Goal: Navigation & Orientation: Find specific page/section

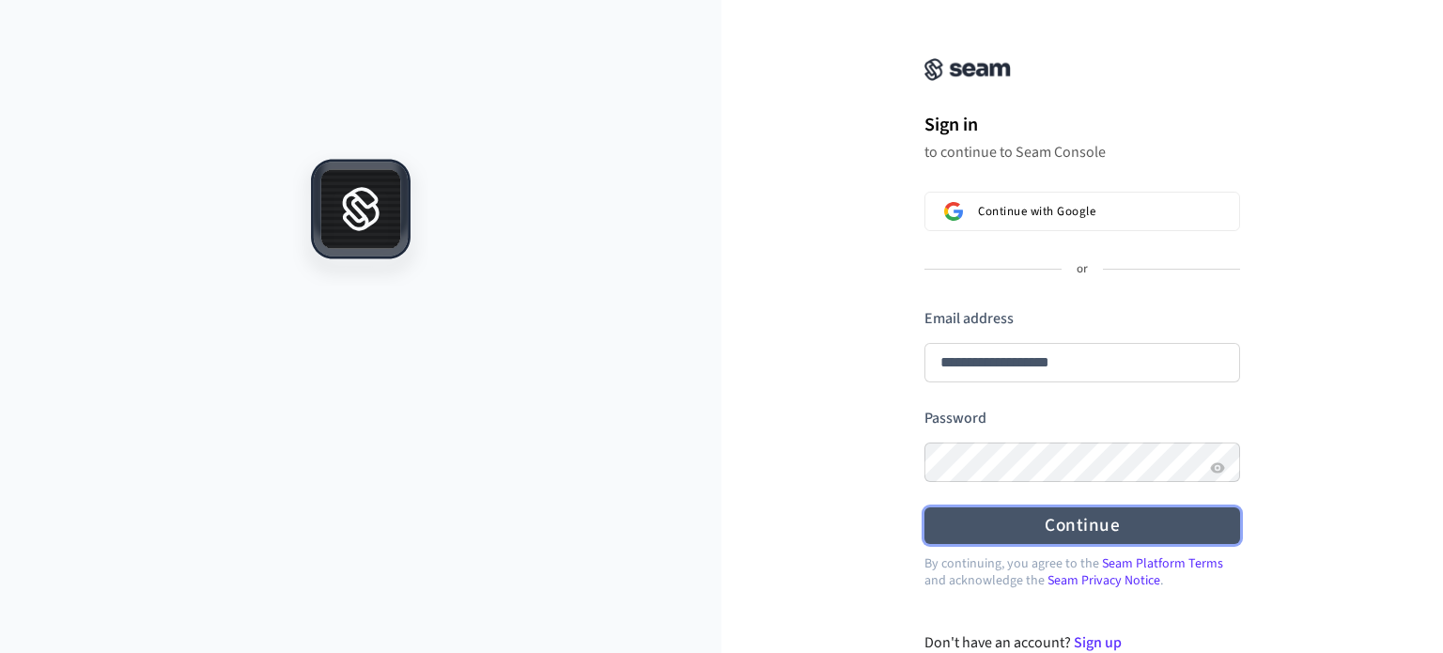
click at [1054, 428] on form "**********" at bounding box center [1082, 426] width 316 height 236
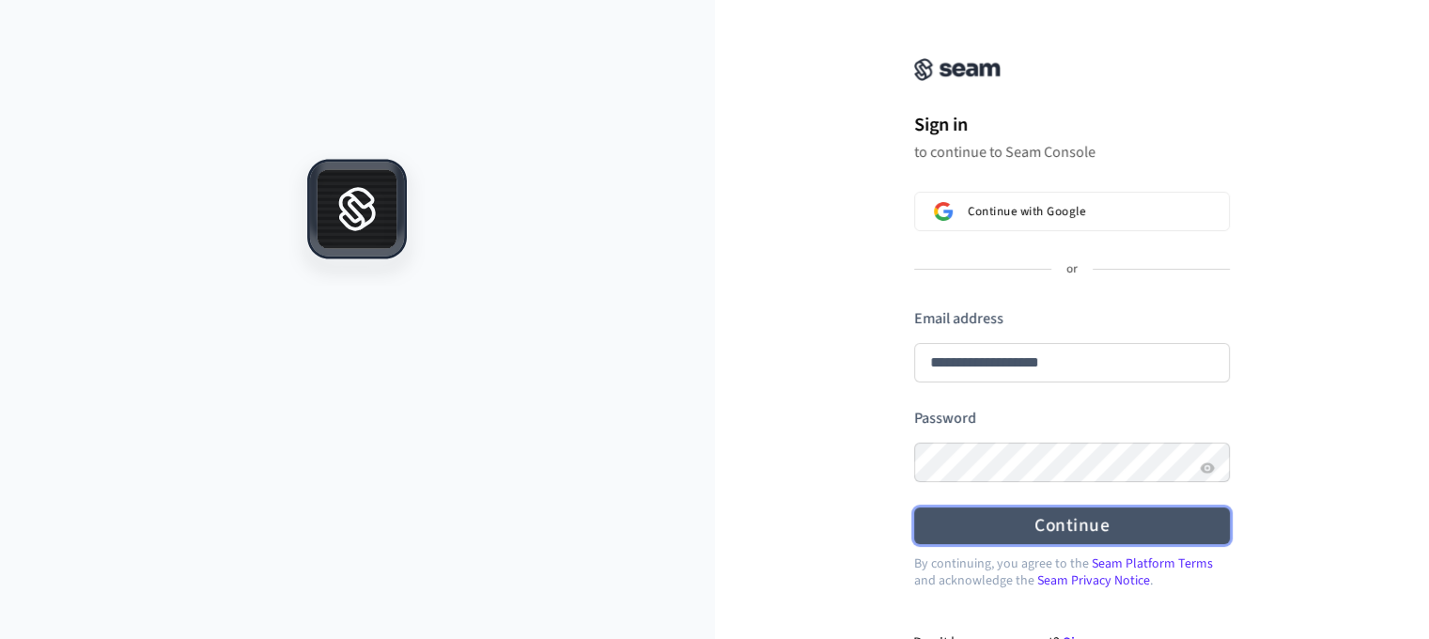
click at [1072, 529] on button "Continue" at bounding box center [1072, 525] width 316 height 37
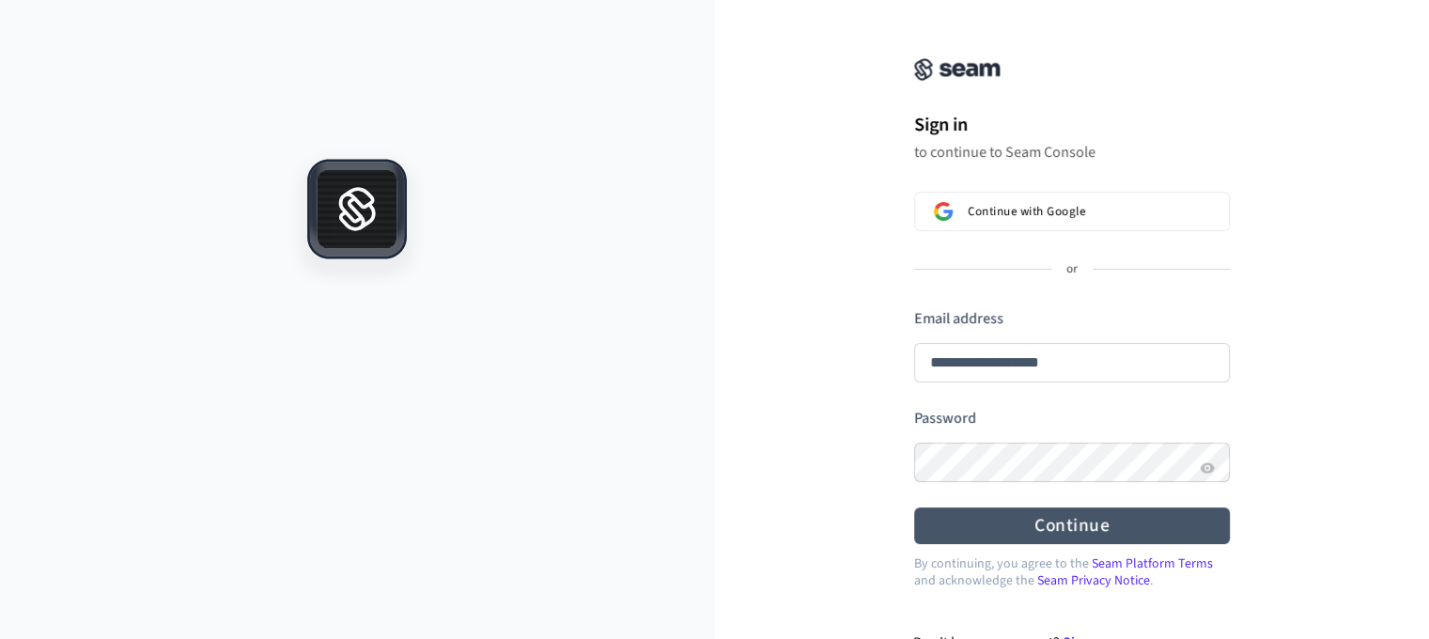
type input "**********"
